Goal: Task Accomplishment & Management: Manage account settings

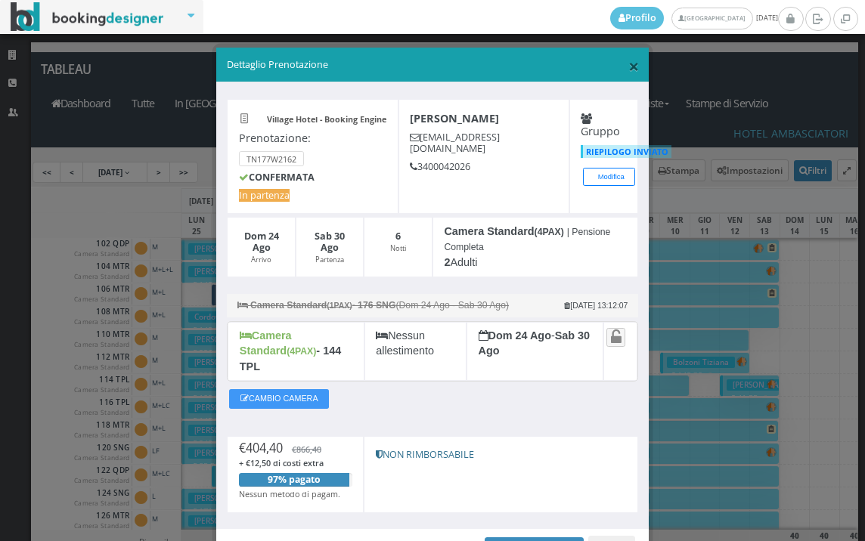
click at [628, 64] on span "×" at bounding box center [633, 66] width 11 height 26
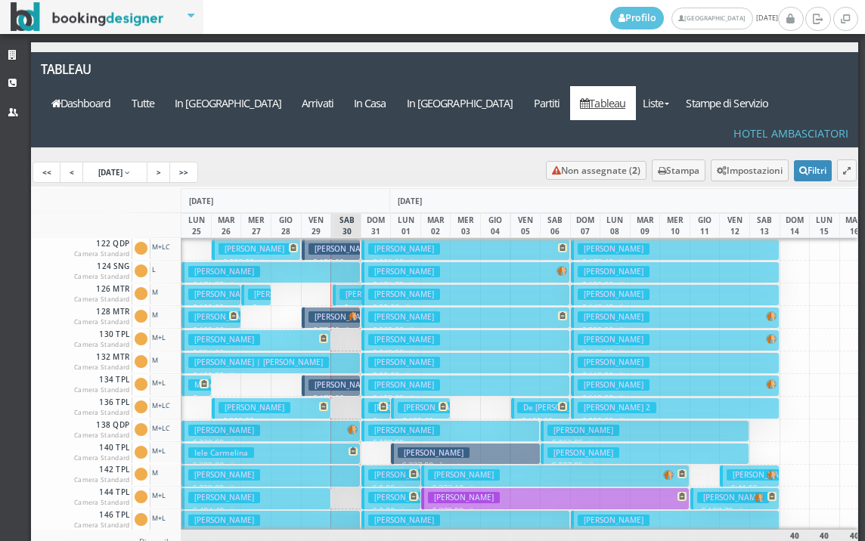
click at [343, 289] on h3 "[PERSON_NAME]" at bounding box center [376, 294] width 72 height 11
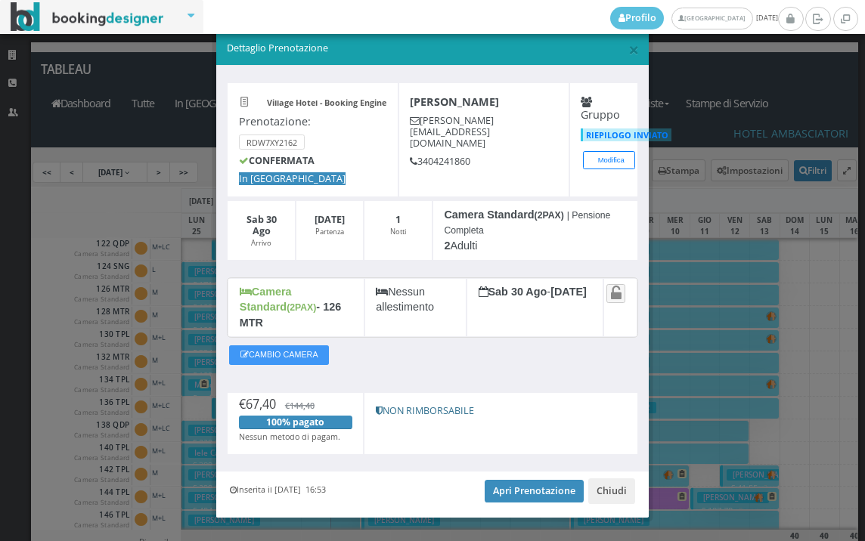
scroll to position [28, 0]
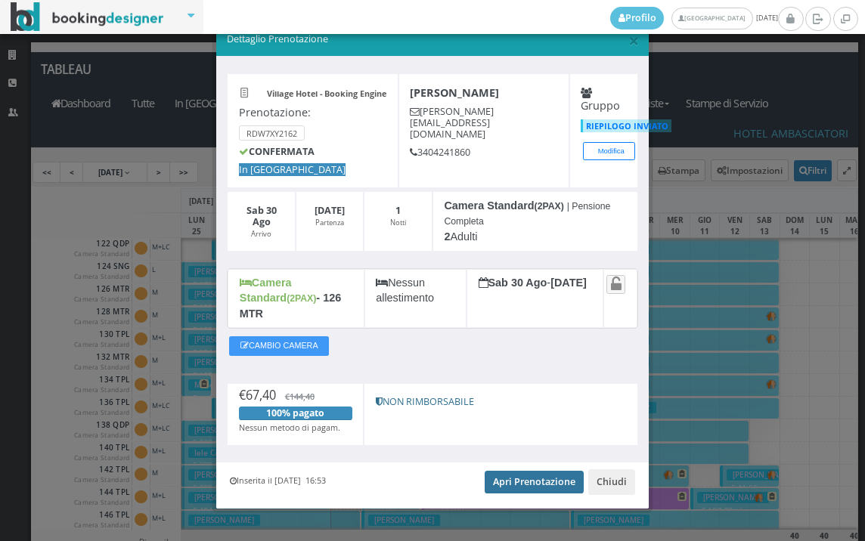
click at [537, 471] on link "Apri Prenotazione" at bounding box center [534, 482] width 99 height 23
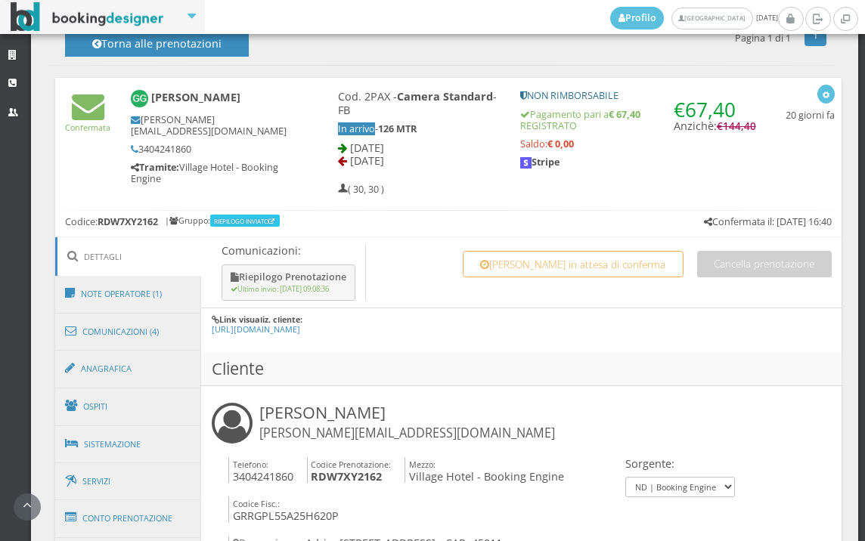
scroll to position [588, 0]
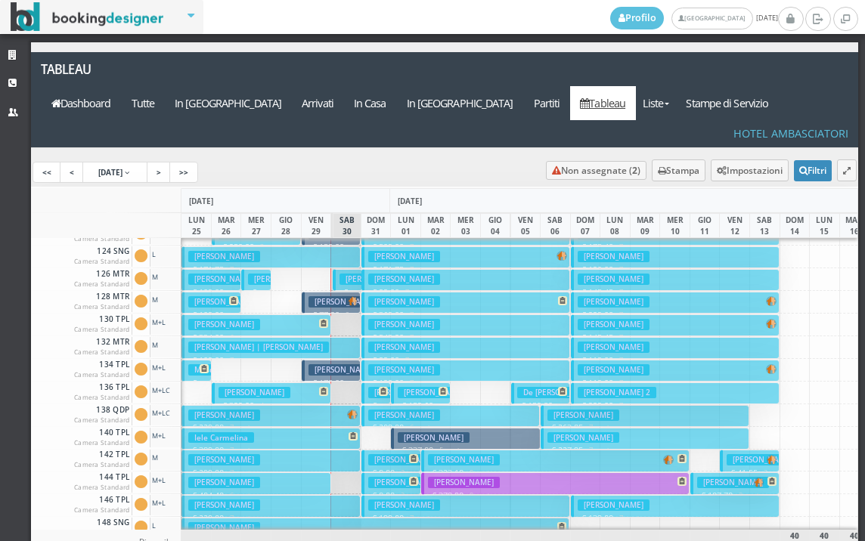
scroll to position [378, 0]
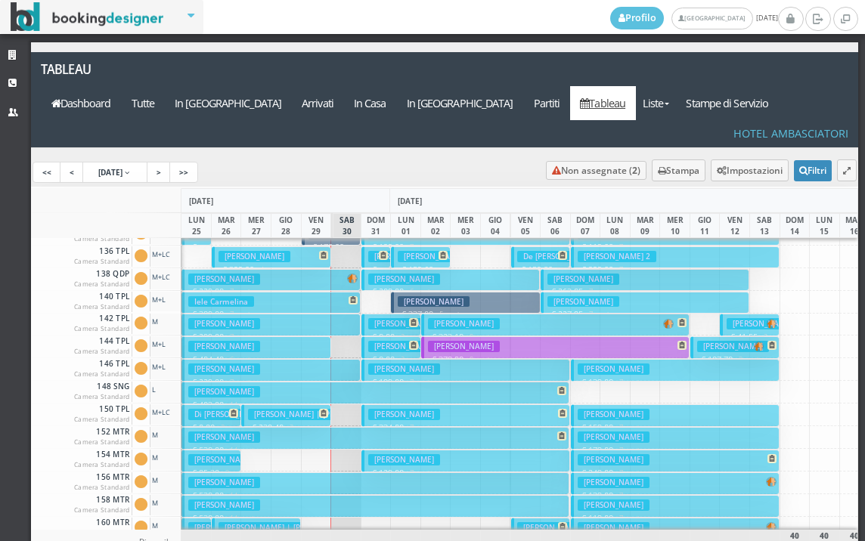
click at [384, 409] on h3 "[PERSON_NAME]" at bounding box center [404, 414] width 72 height 11
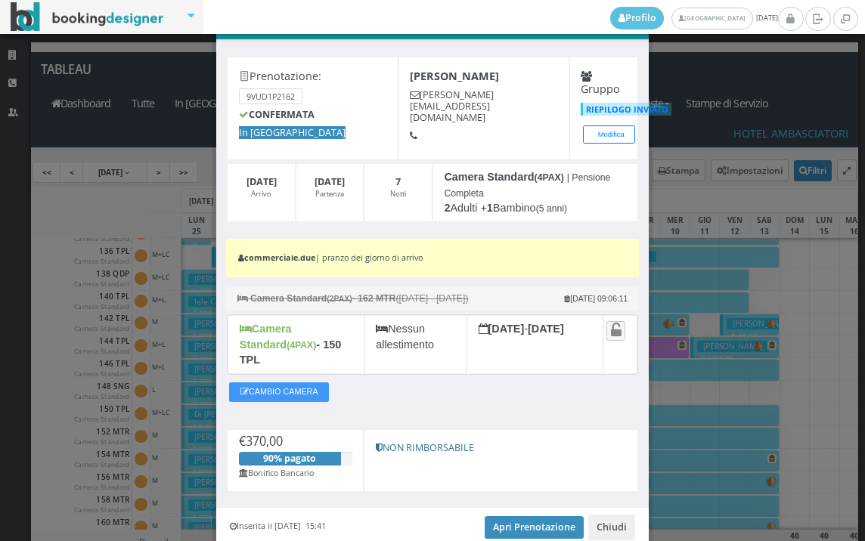
scroll to position [98, 0]
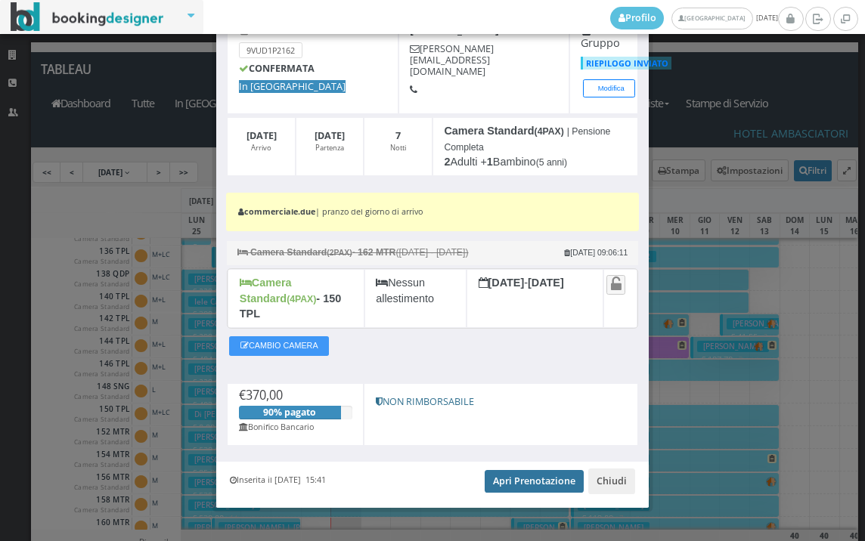
click at [526, 470] on link "Apri Prenotazione" at bounding box center [534, 481] width 99 height 23
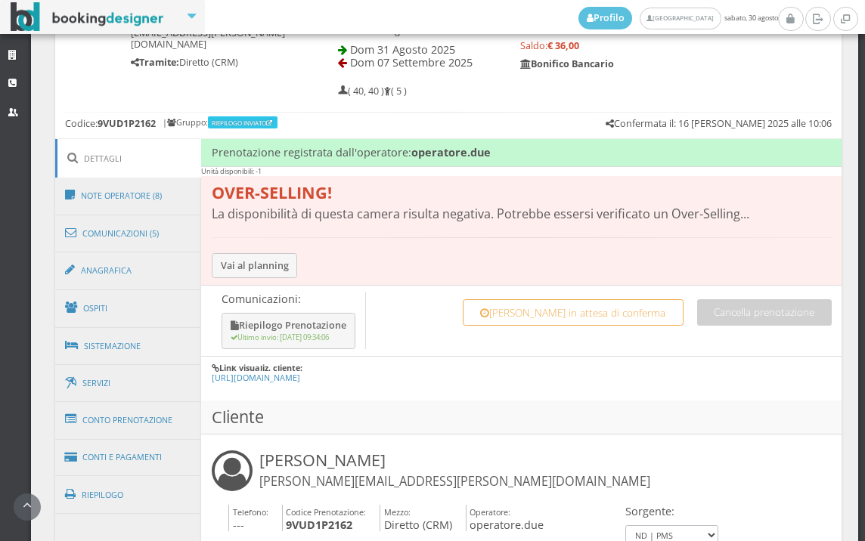
scroll to position [840, 0]
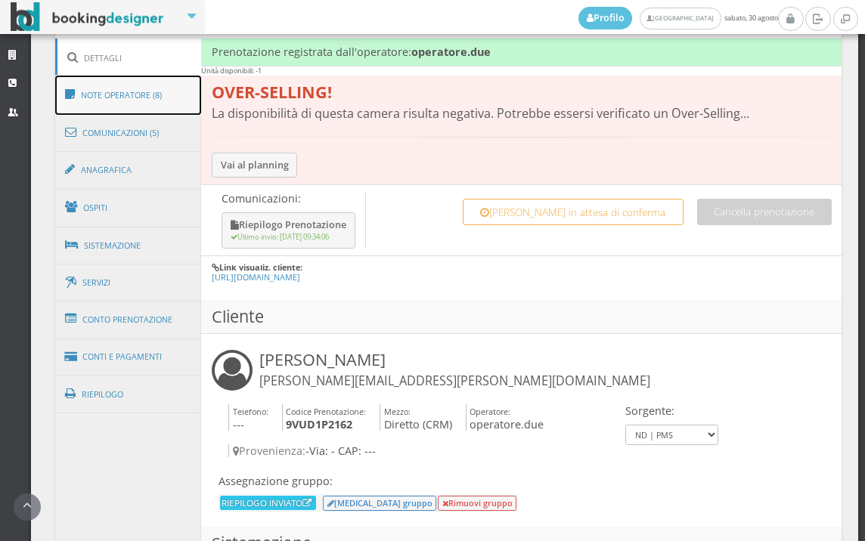
click at [164, 99] on link "Note Operatore (8)" at bounding box center [128, 95] width 147 height 39
